Goal: Task Accomplishment & Management: Manage account settings

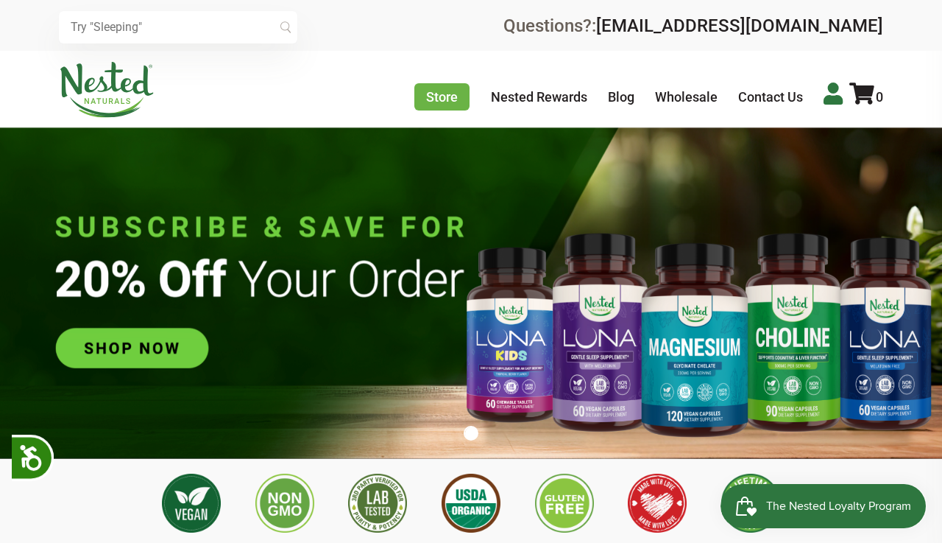
click at [833, 93] on icon at bounding box center [833, 93] width 19 height 22
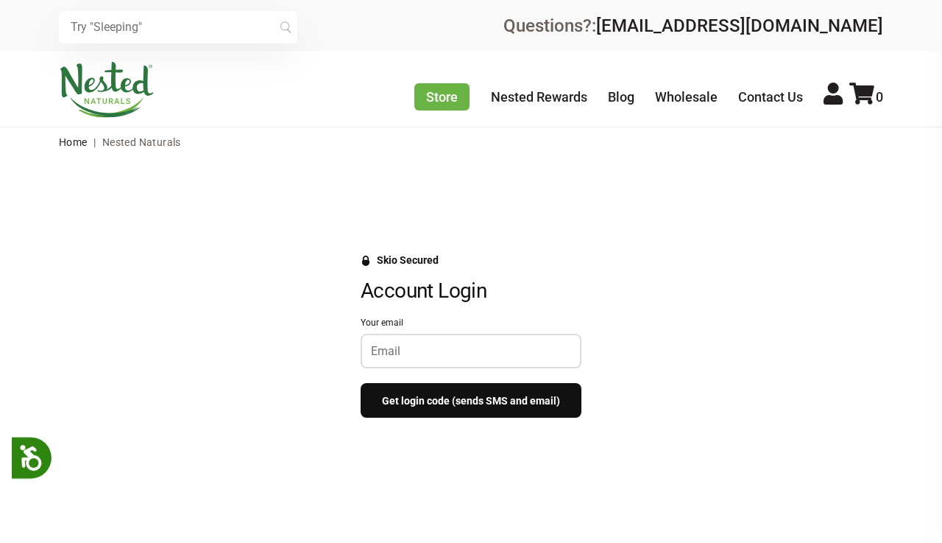
click at [423, 359] on div at bounding box center [471, 350] width 221 height 35
click at [419, 346] on input "Your email" at bounding box center [471, 351] width 200 height 14
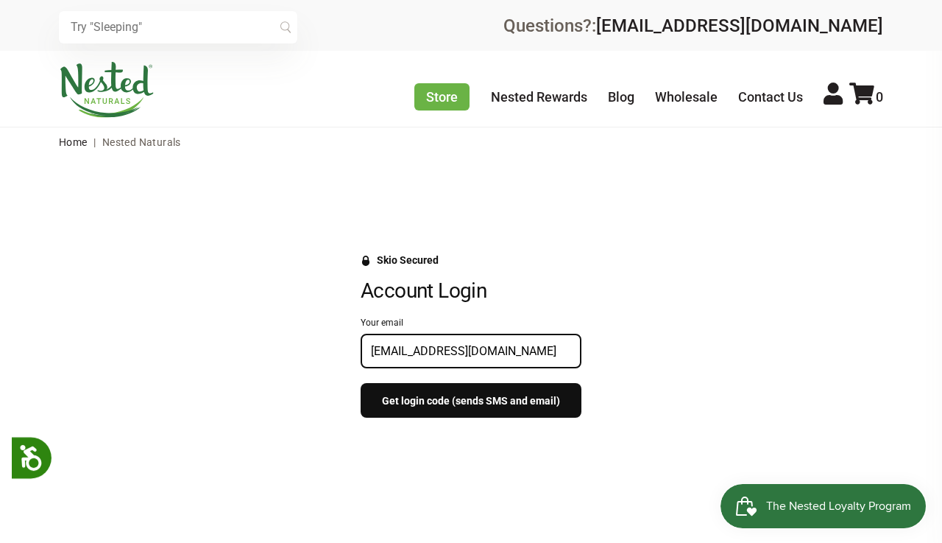
type input "[EMAIL_ADDRESS][DOMAIN_NAME]"
click at [492, 398] on button "Get login code (sends SMS and email)" at bounding box center [471, 400] width 221 height 35
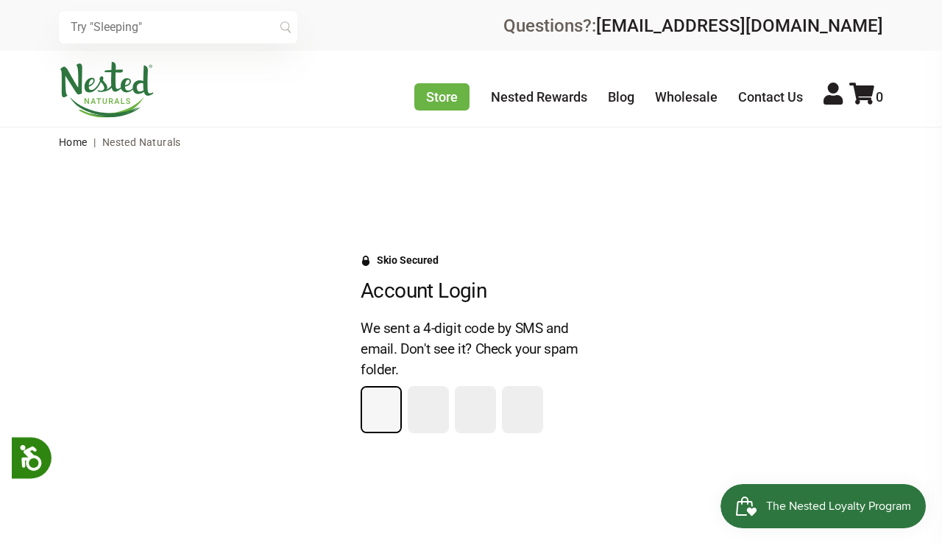
type input "3"
type input "4"
type input "8"
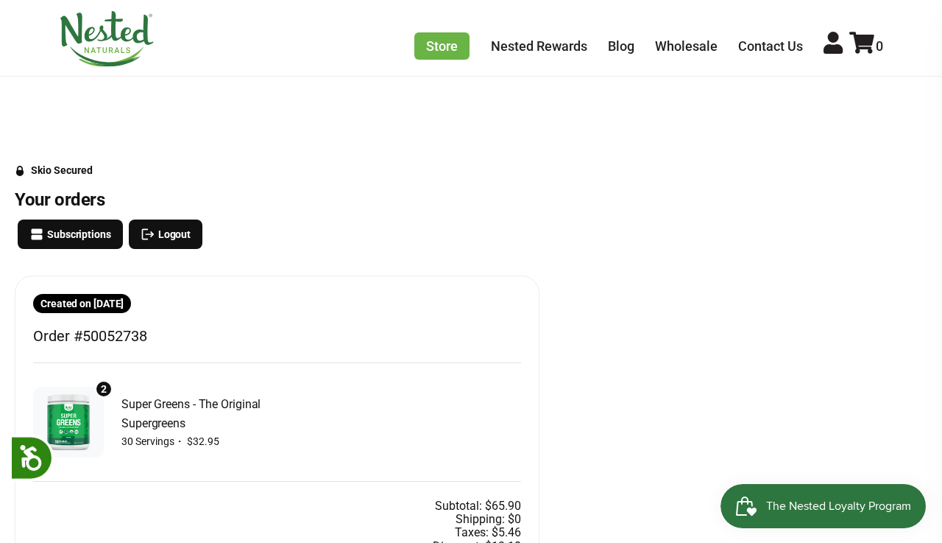
scroll to position [151, 0]
